Goal: Check status: Check status

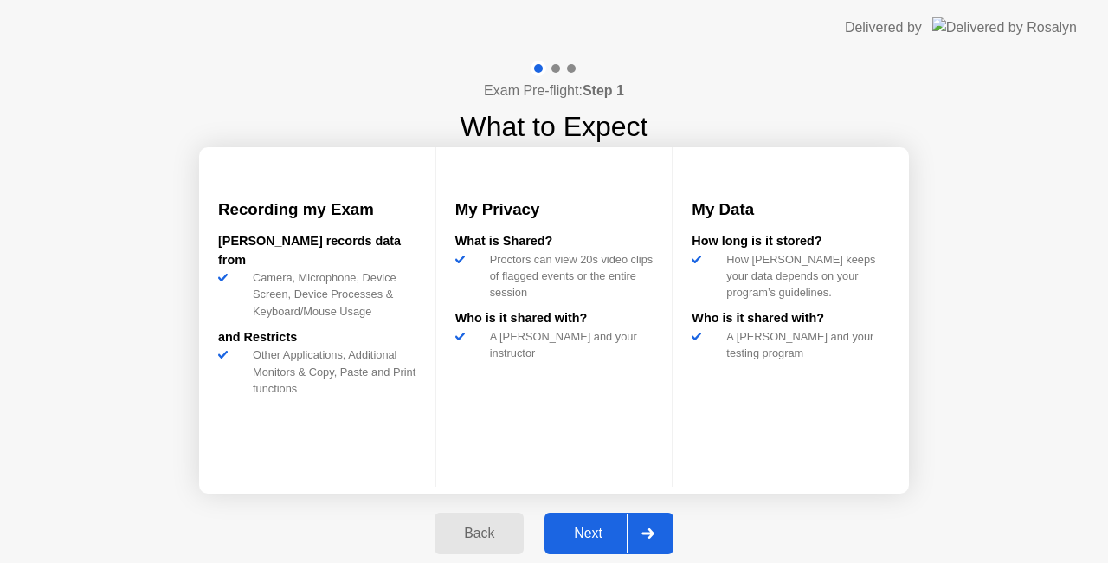
click at [591, 527] on div "Next" at bounding box center [588, 534] width 77 height 16
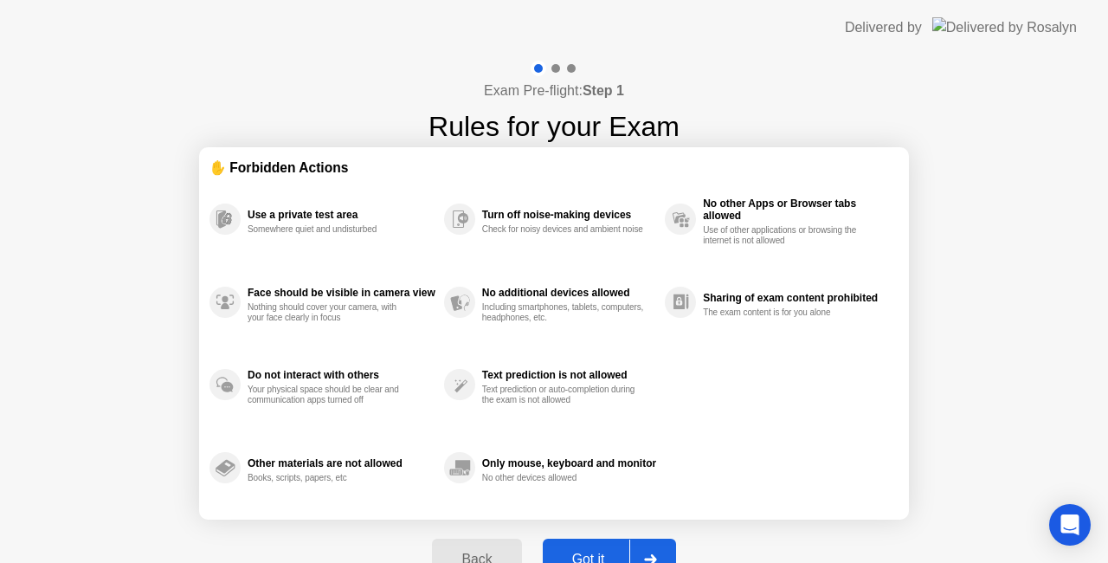
click at [611, 546] on button "Got it" at bounding box center [609, 560] width 133 height 42
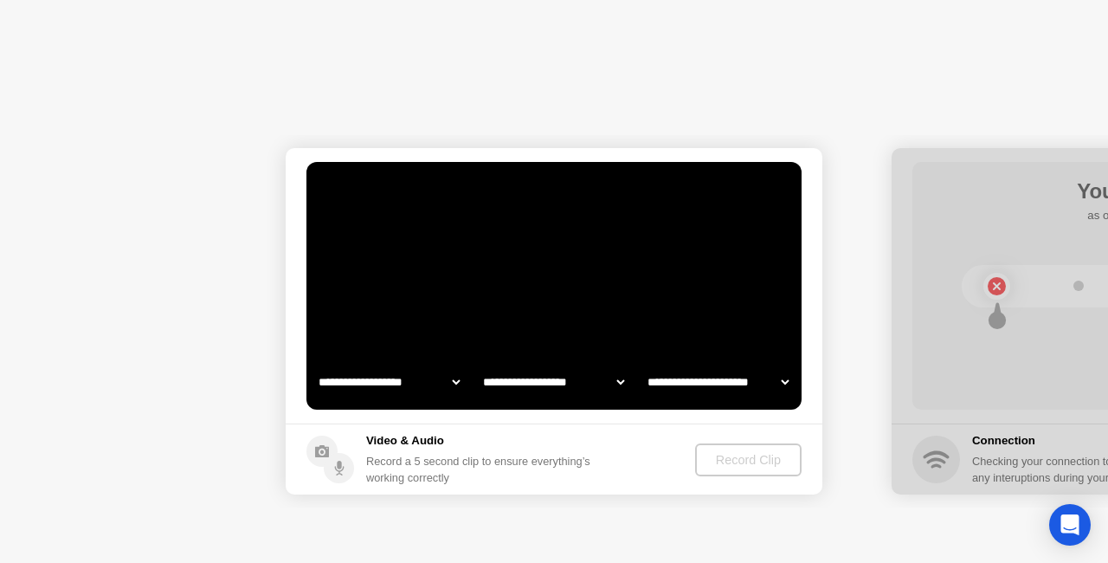
select select "**********"
select select "*******"
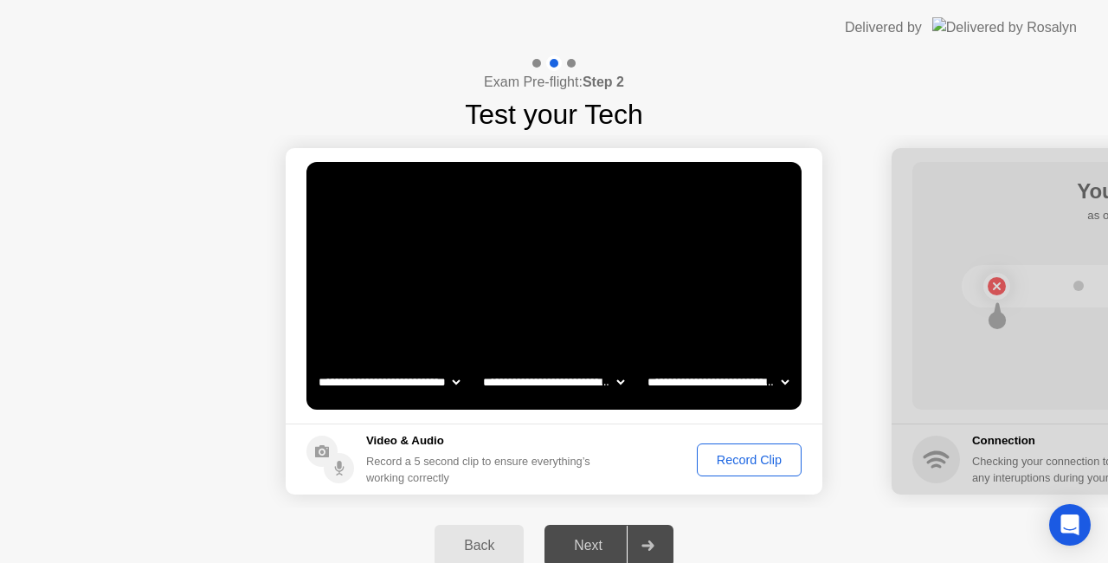
click at [698, 446] on button "Record Clip" at bounding box center [749, 459] width 105 height 33
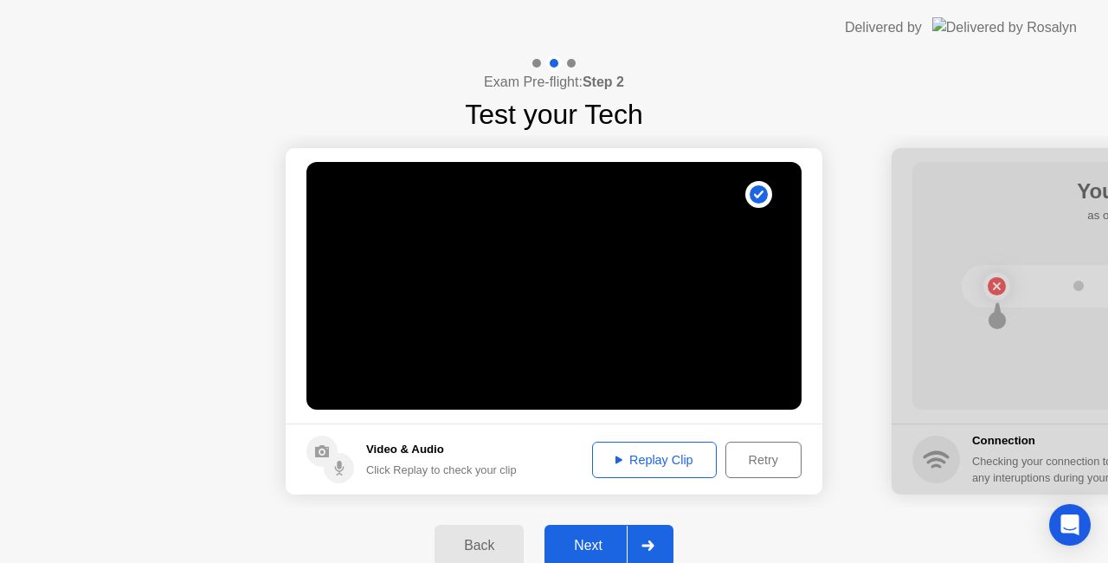
click at [600, 530] on button "Next" at bounding box center [609, 546] width 129 height 42
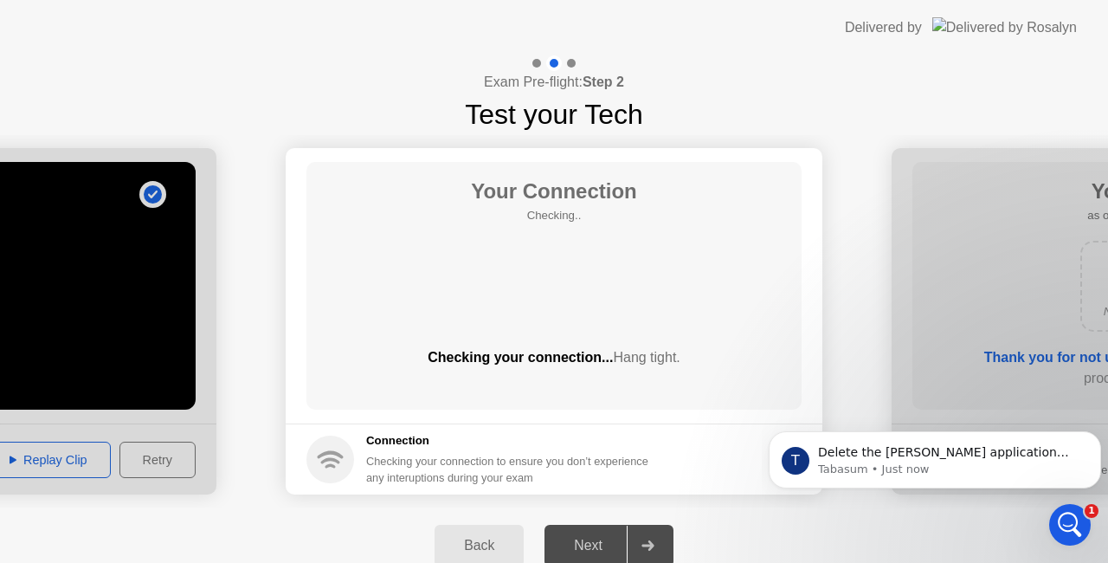
click at [1068, 520] on icon "Open Intercom Messenger" at bounding box center [1071, 525] width 29 height 29
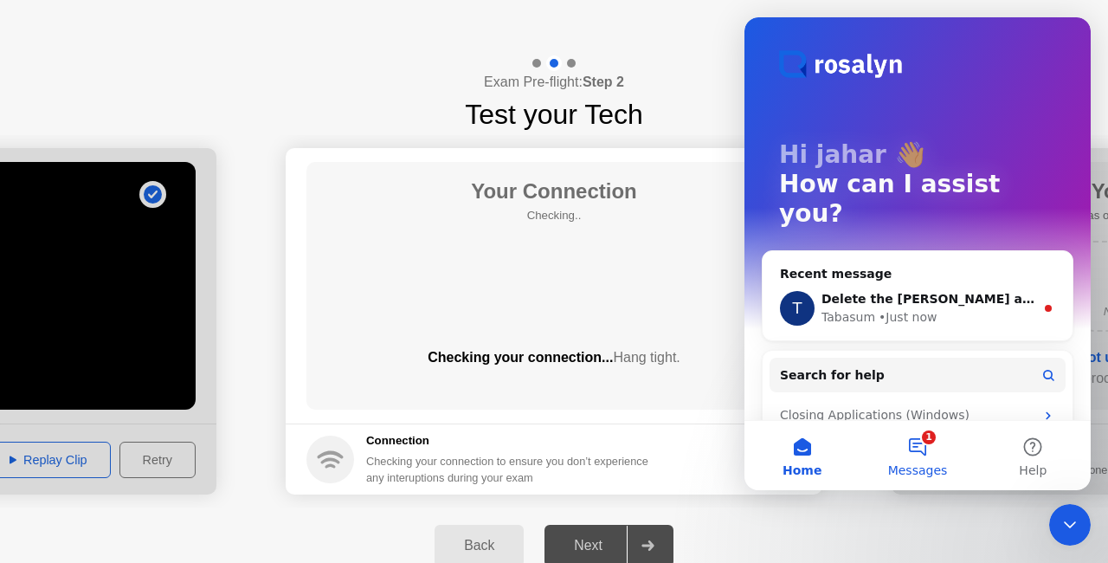
click at [923, 457] on button "1 Messages" at bounding box center [917, 455] width 115 height 69
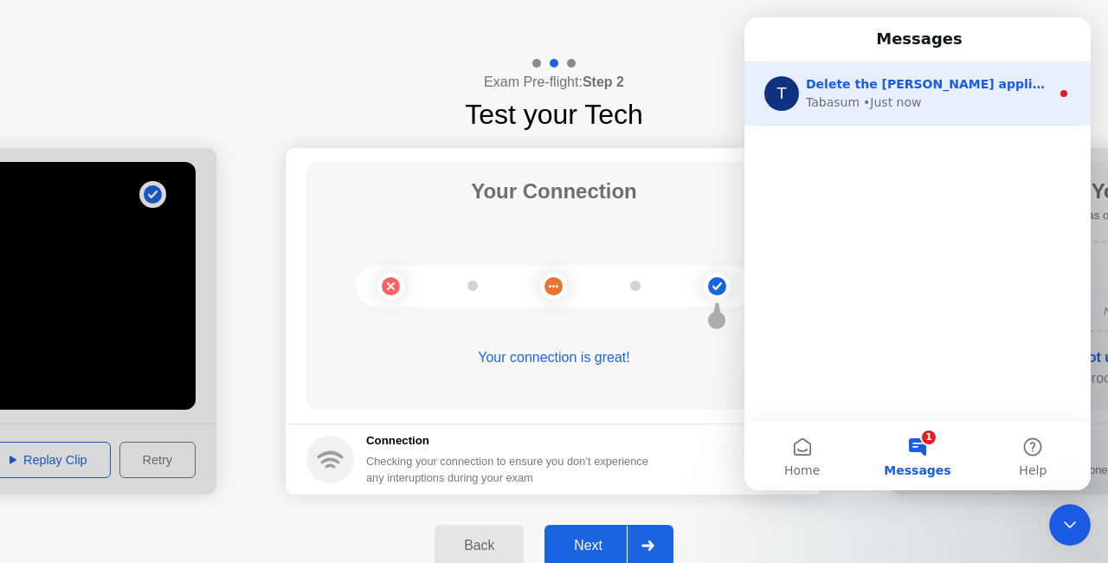
click at [943, 100] on div "Tabasum • Just now" at bounding box center [928, 103] width 244 height 18
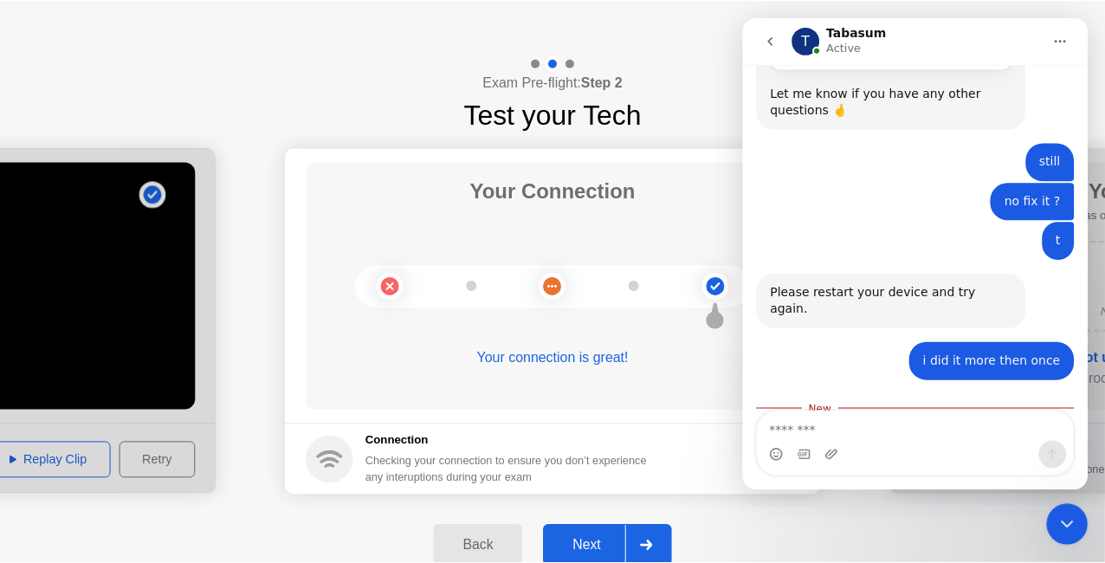
scroll to position [1902, 0]
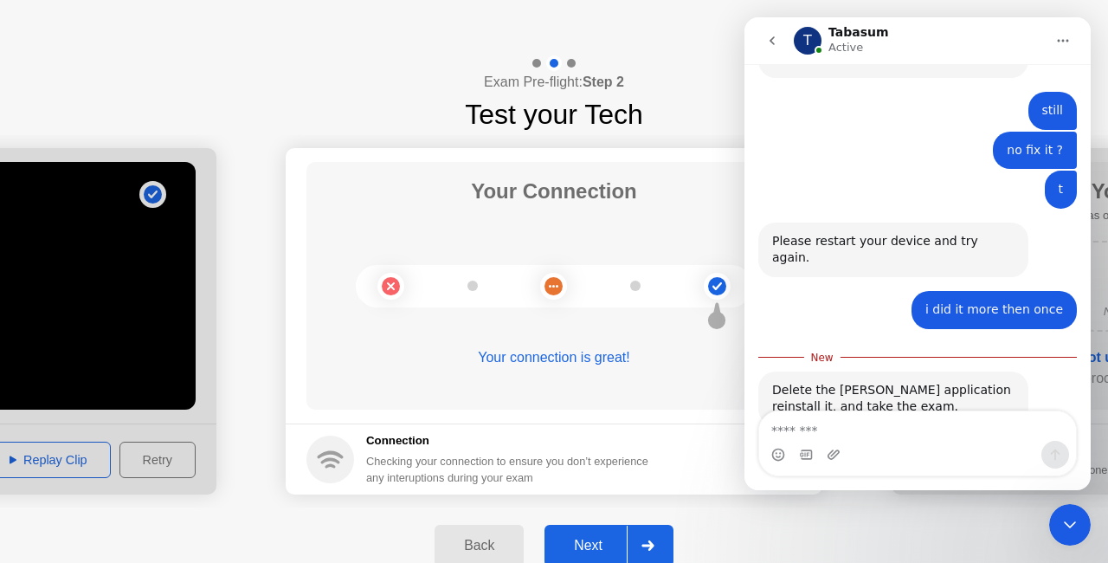
click at [684, 89] on div "Exam Pre-flight: Step 2 Test your Tech" at bounding box center [554, 95] width 1108 height 80
